Goal: Find contact information: Find contact information

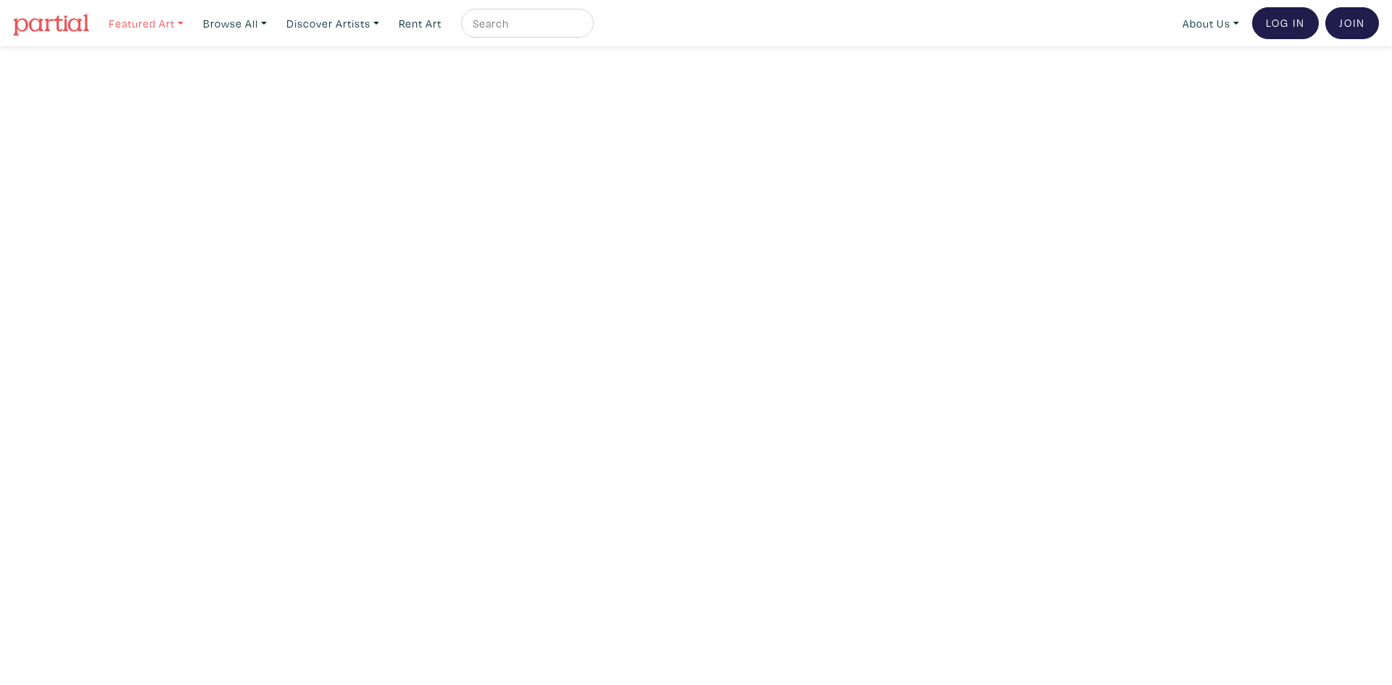
click at [157, 22] on link "Featured Art" at bounding box center [146, 24] width 88 height 30
click at [190, 20] on link "Browse All" at bounding box center [146, 24] width 88 height 30
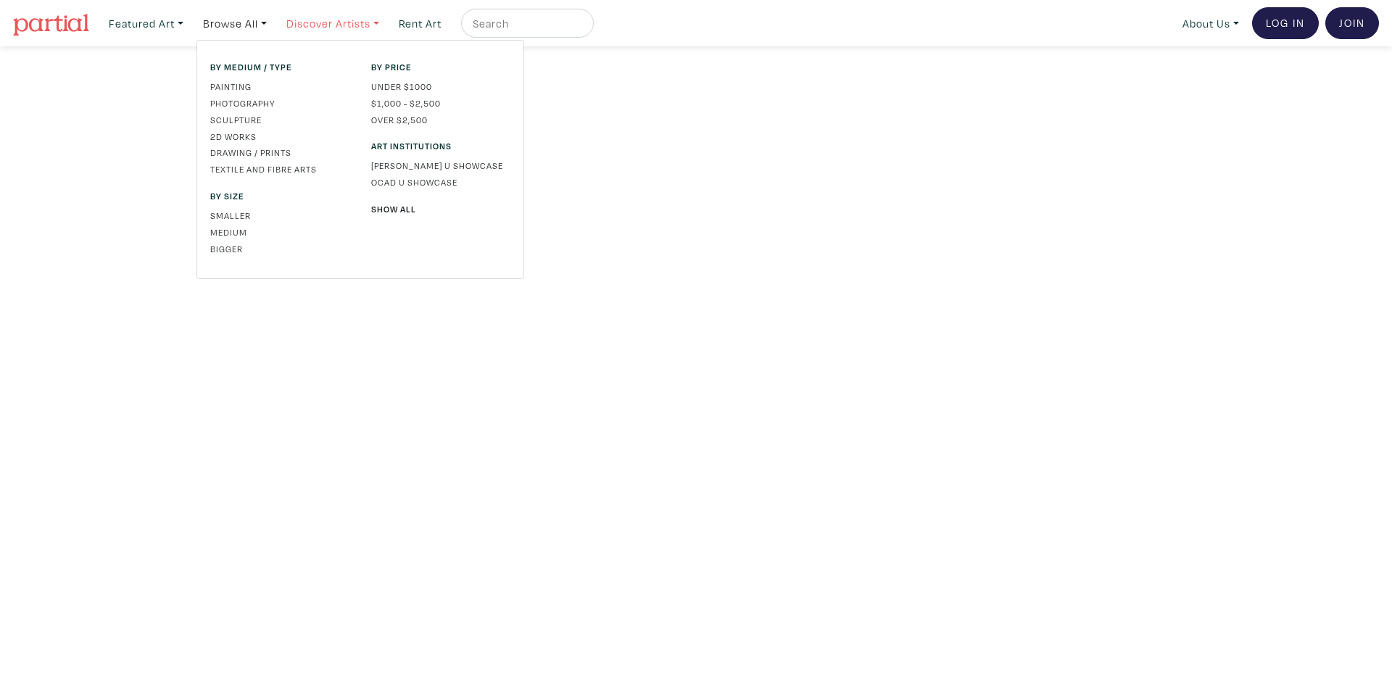
click at [190, 23] on link "Discover Artists" at bounding box center [146, 24] width 88 height 30
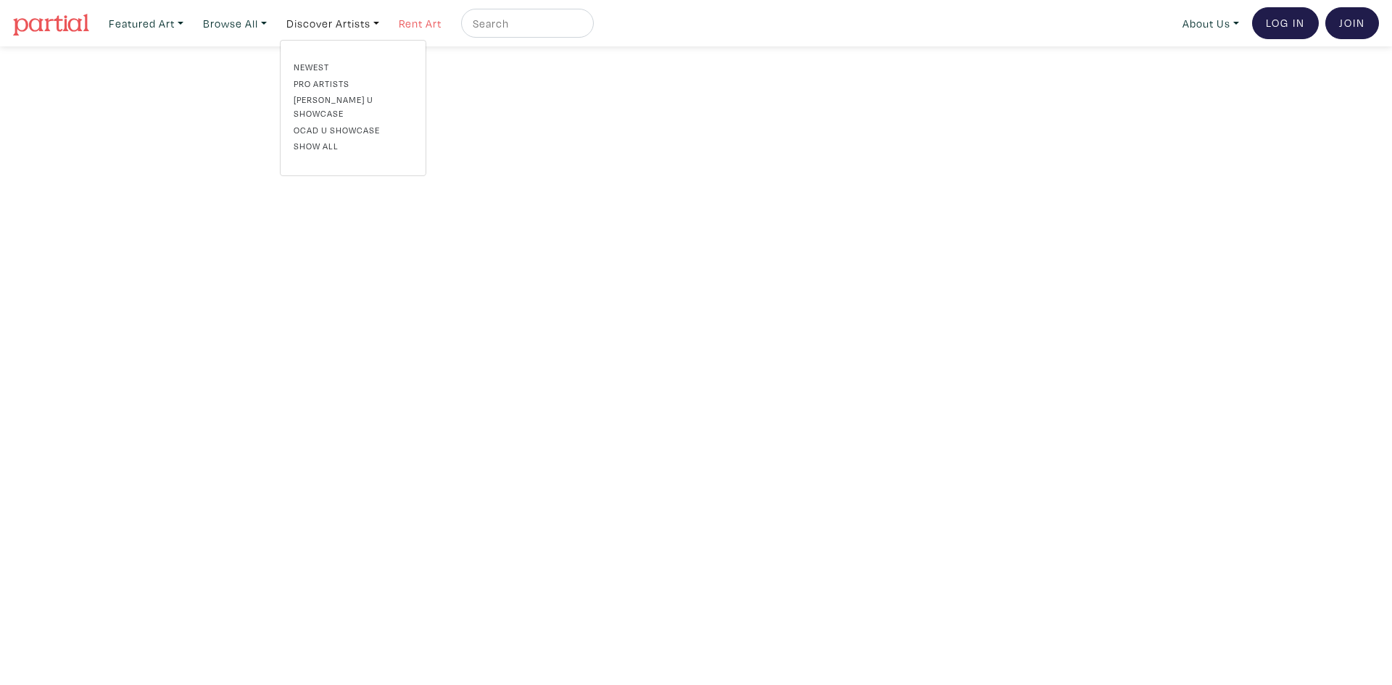
click at [420, 19] on link "Rent Art" at bounding box center [420, 24] width 56 height 30
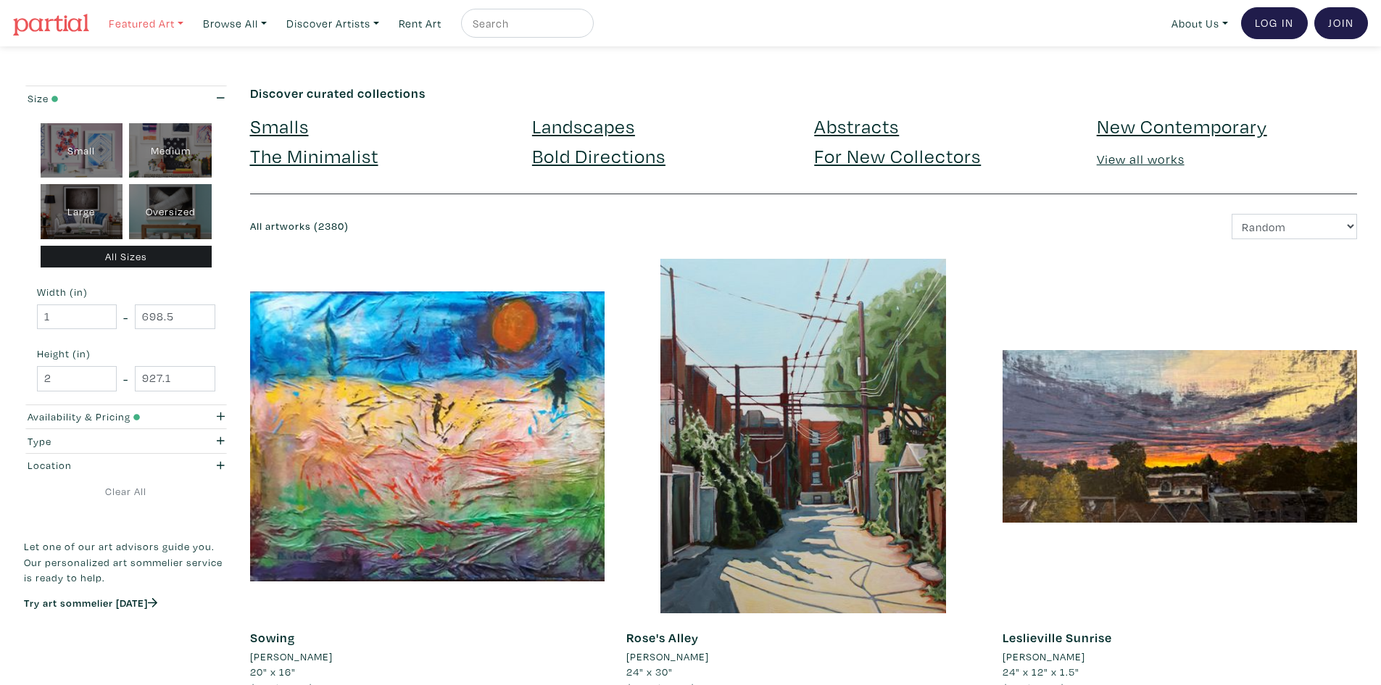
click at [133, 25] on link "Featured Art" at bounding box center [146, 24] width 88 height 30
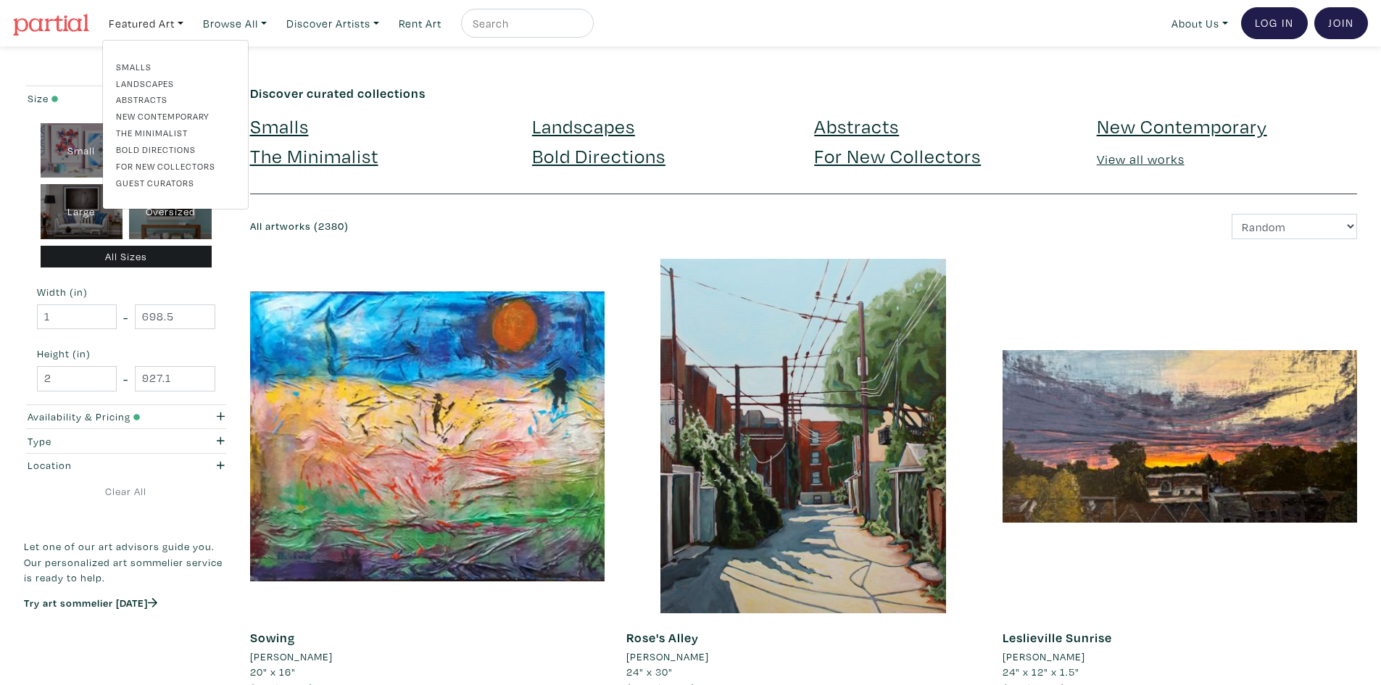
click at [66, 21] on img at bounding box center [51, 25] width 76 height 22
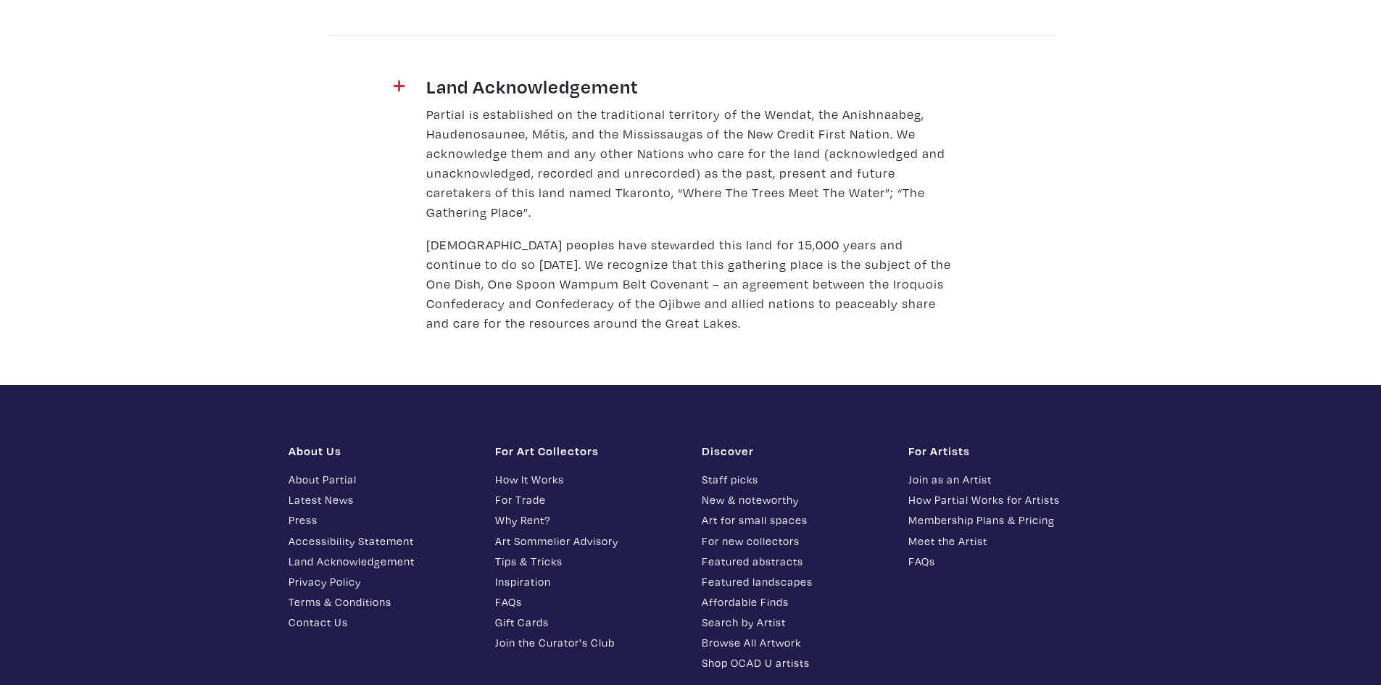
scroll to position [1885, 0]
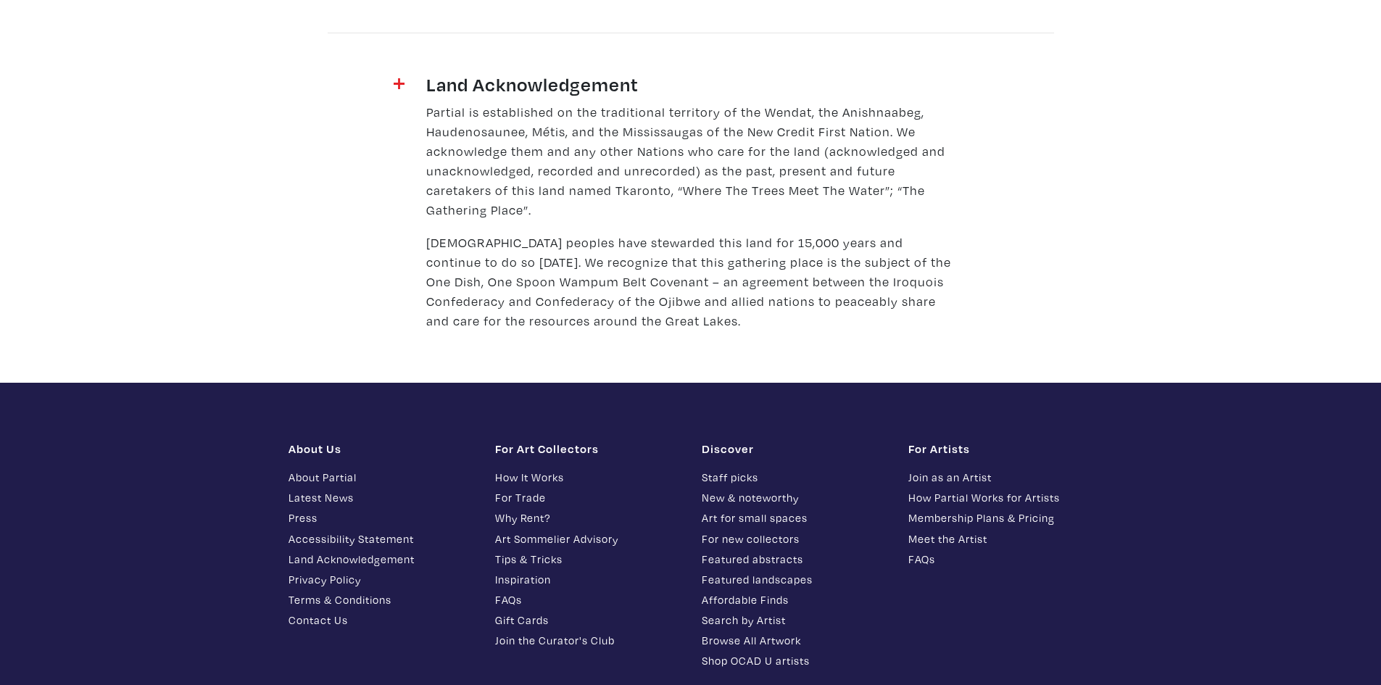
click at [566, 531] on link "Art Sommelier Advisory" at bounding box center [587, 539] width 185 height 17
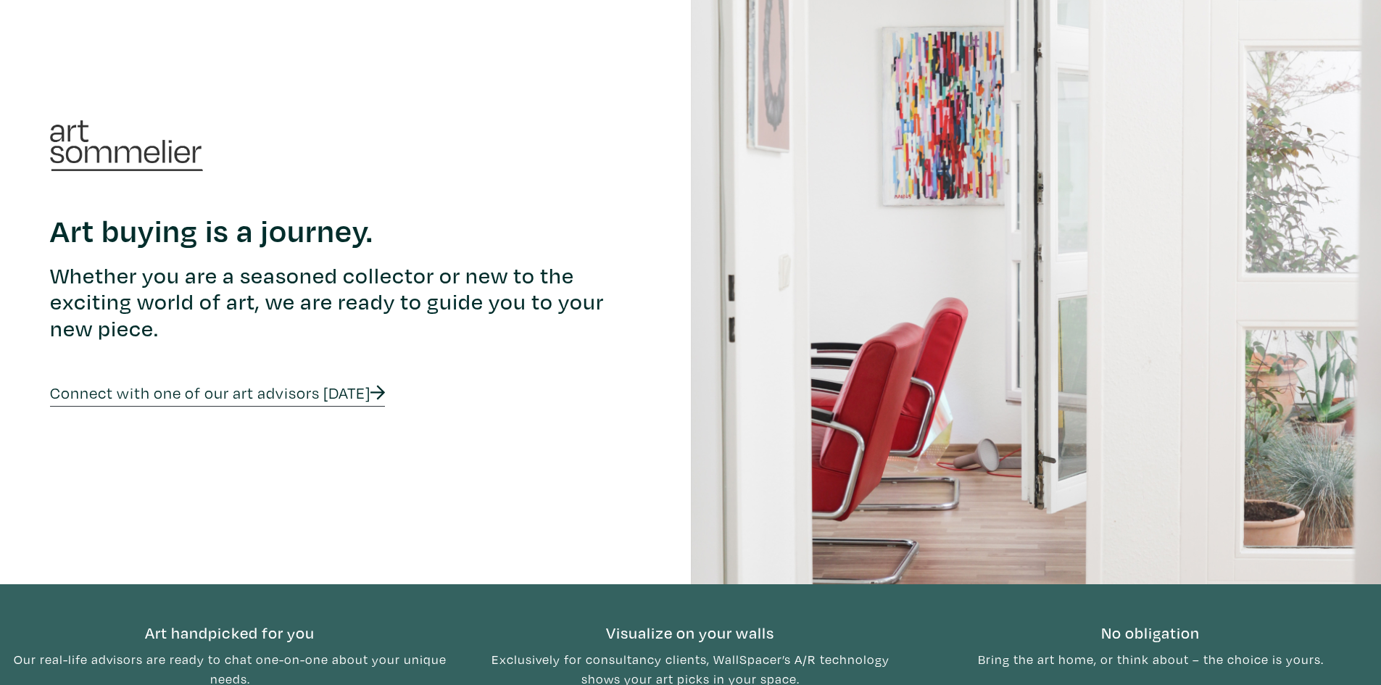
scroll to position [145, 0]
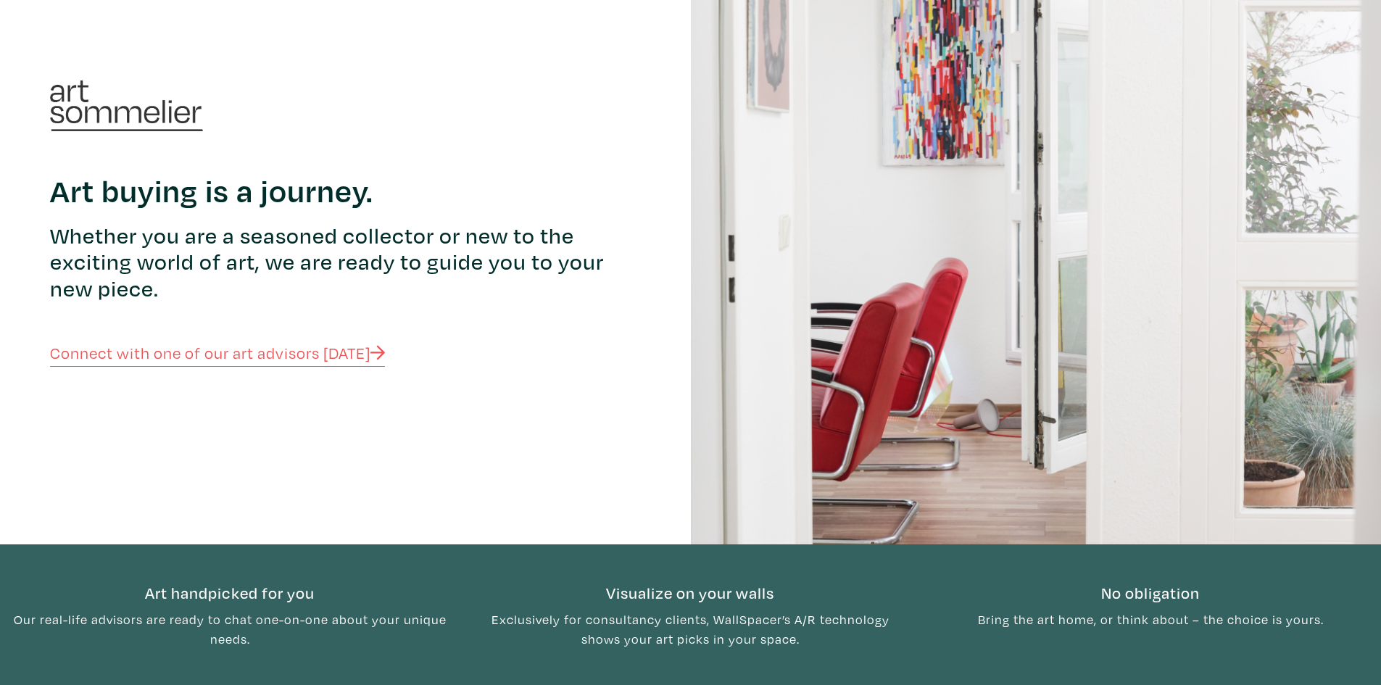
click at [365, 347] on link "Connect with one of our art advisors today" at bounding box center [217, 354] width 335 height 25
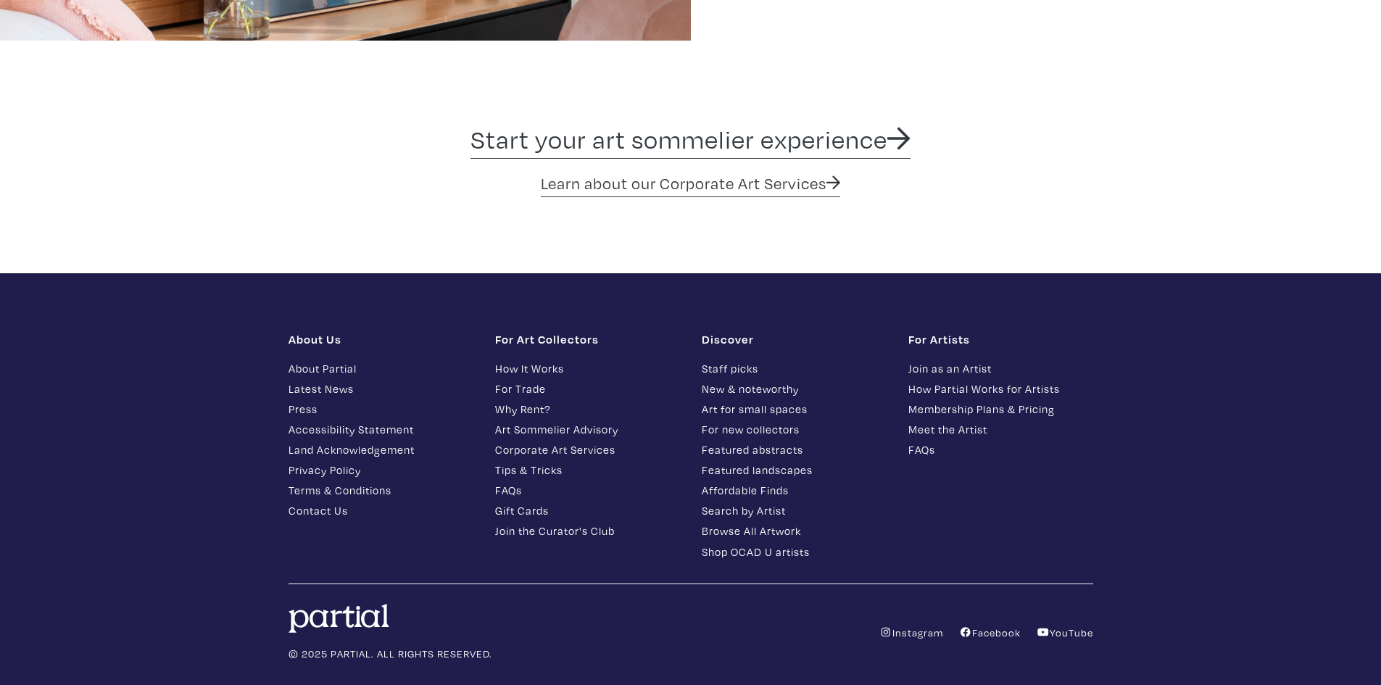
scroll to position [2598, 0]
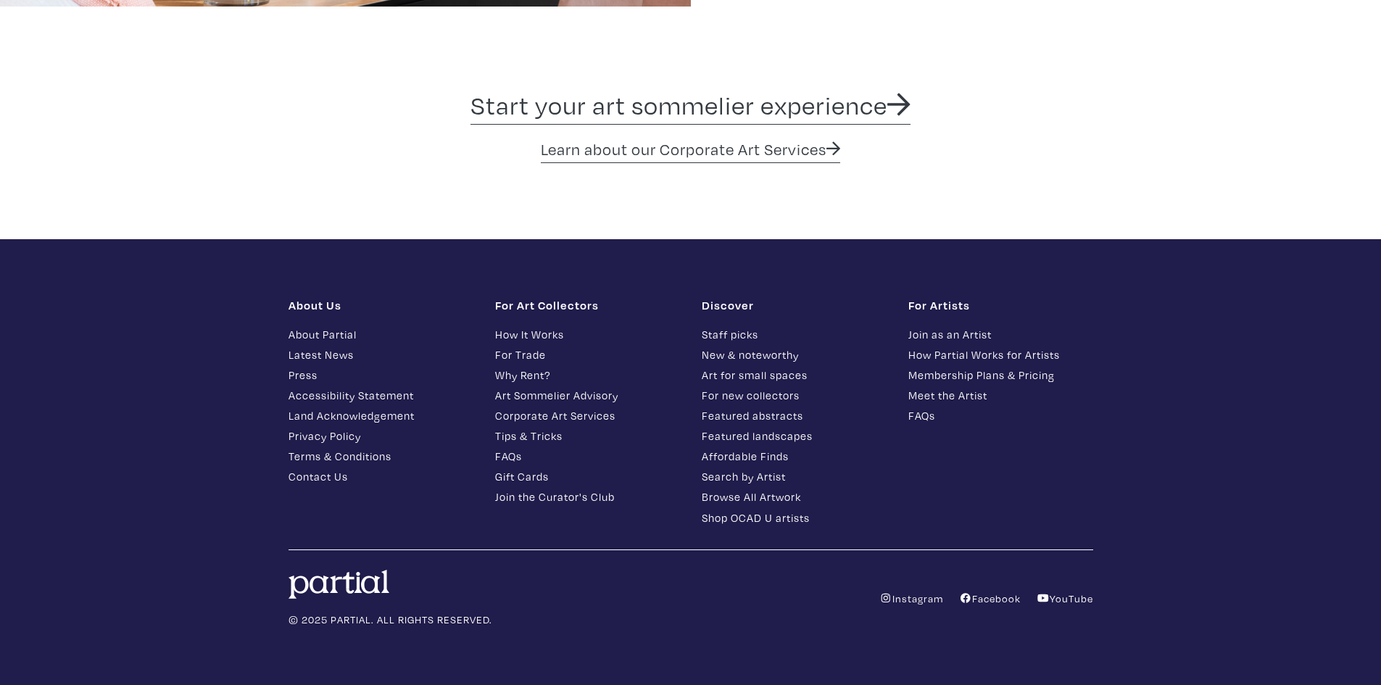
click at [302, 475] on link "Contact Us" at bounding box center [381, 476] width 185 height 17
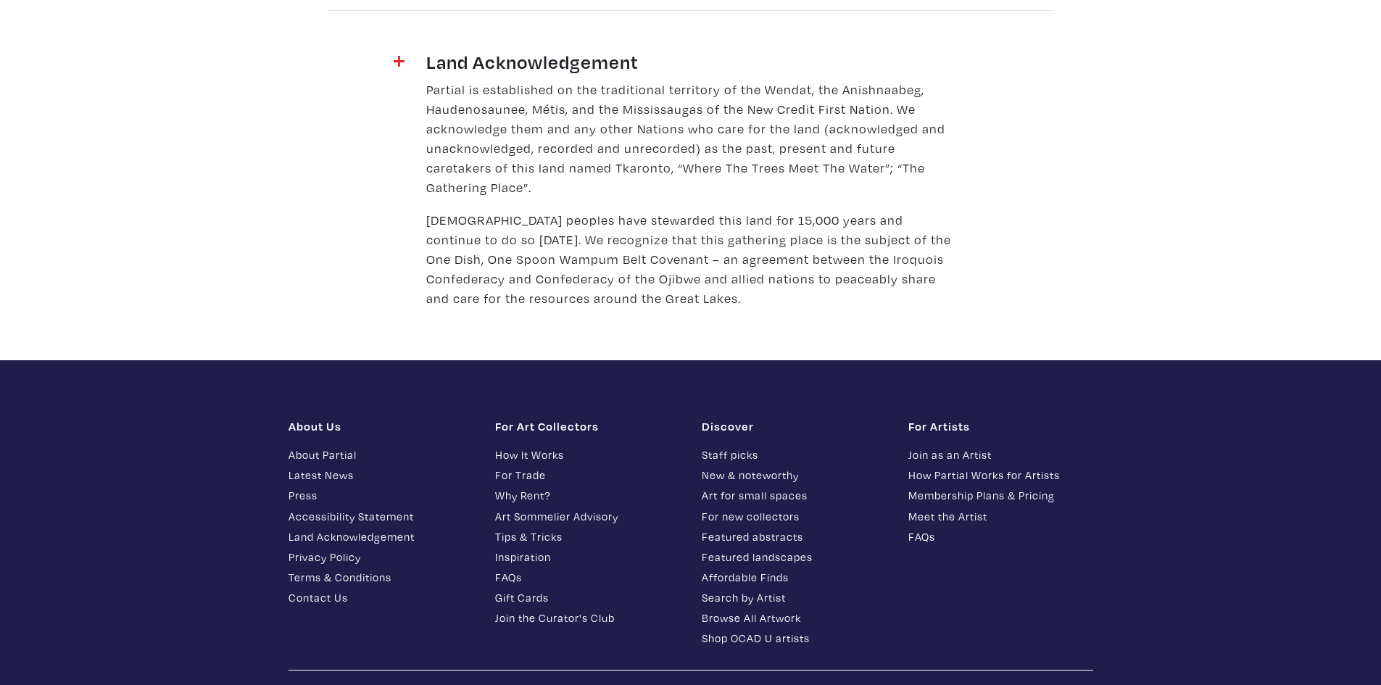
scroll to position [1835, 0]
